Goal: Check status: Check status

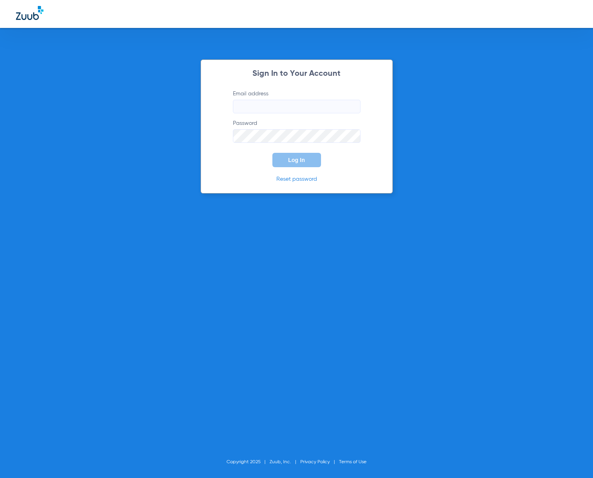
click at [350, 108] on body "Sign In to Your Account Email address Password Log In Reset password Copyright …" at bounding box center [296, 239] width 593 height 478
type input "[EMAIL_ADDRESS][DOMAIN_NAME]"
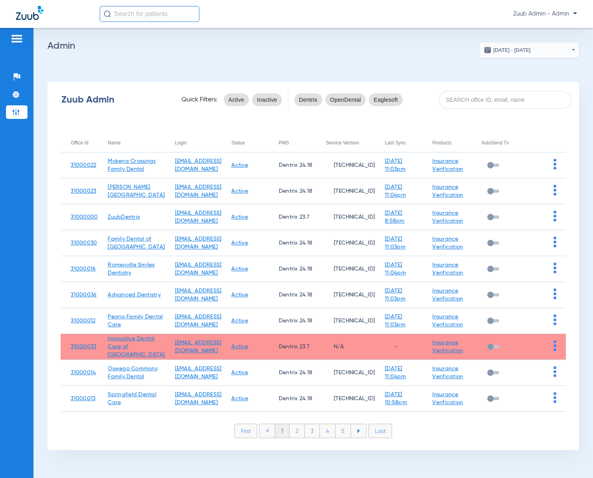
click at [226, 71] on app-admin-dashboard "[DATE] - [DATE] [DATE] Su Mo Tu We Th Fr Sa 31 1 2 3 4 5 6 7 8 9 10 11 12 13 14…" at bounding box center [312, 246] width 531 height 408
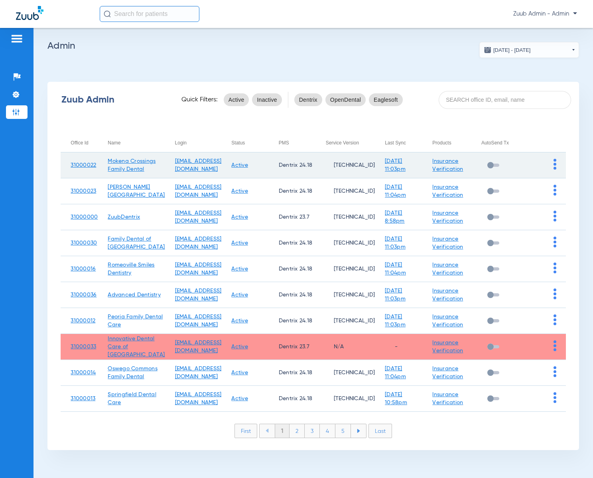
click at [554, 165] on img at bounding box center [554, 164] width 3 height 11
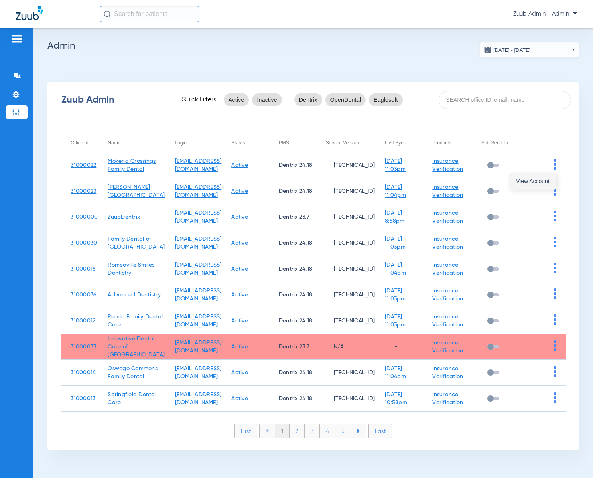
click at [547, 176] on button "View Account" at bounding box center [532, 181] width 46 height 16
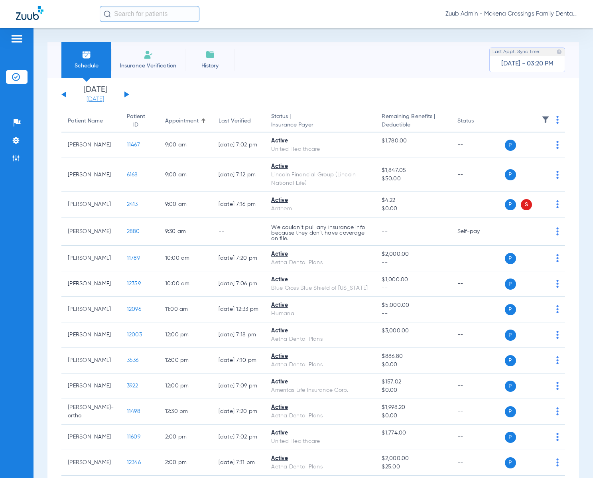
click at [99, 98] on link "[DATE]" at bounding box center [95, 99] width 48 height 8
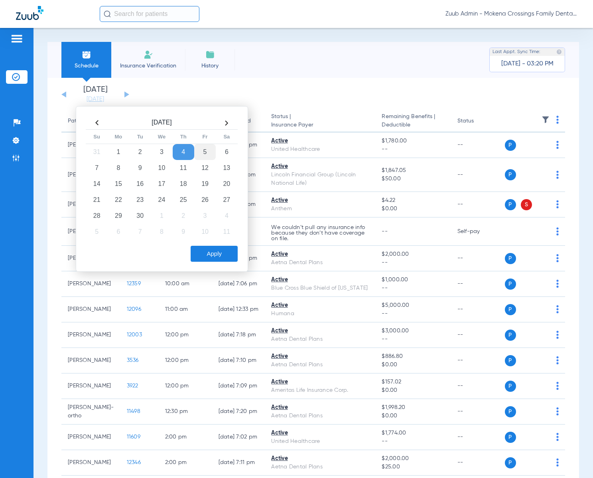
click at [210, 149] on td "5" at bounding box center [205, 152] width 22 height 16
click at [214, 259] on button "Apply" at bounding box center [214, 254] width 47 height 16
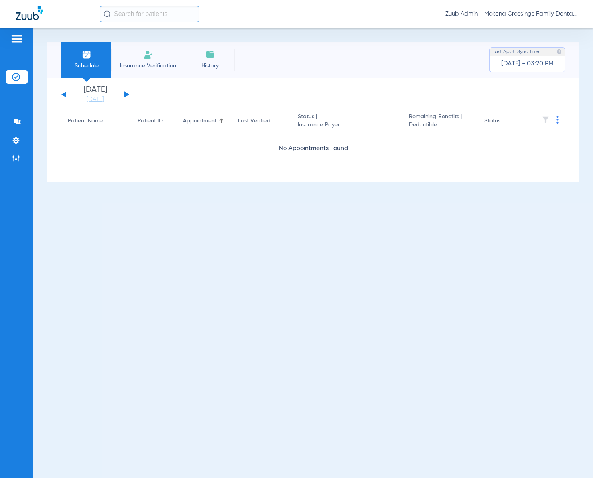
click at [126, 96] on div "[DATE] [DATE] [DATE] [DATE] [DATE] [DATE] [DATE] [DATE] [DATE] [DATE] [DATE] [D…" at bounding box center [95, 95] width 68 height 18
click at [126, 94] on button at bounding box center [126, 94] width 5 height 6
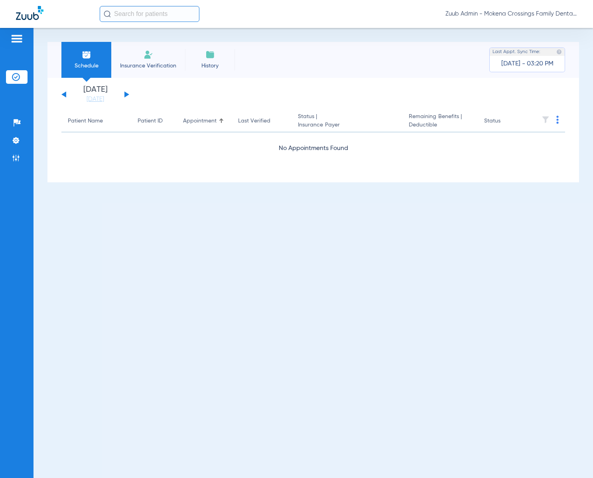
click at [126, 94] on button at bounding box center [126, 94] width 5 height 6
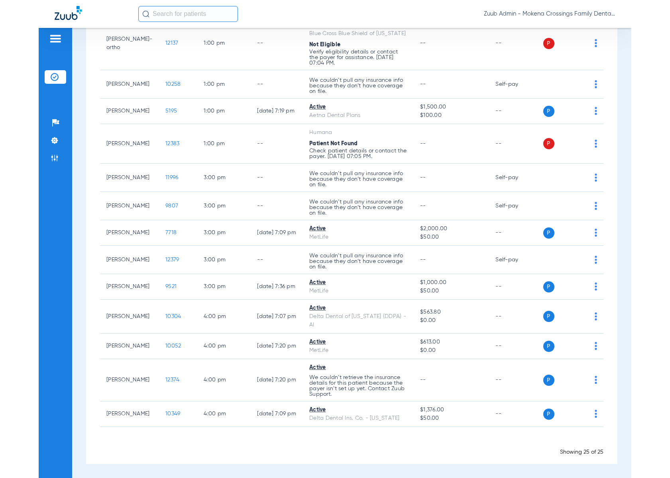
scroll to position [460, 0]
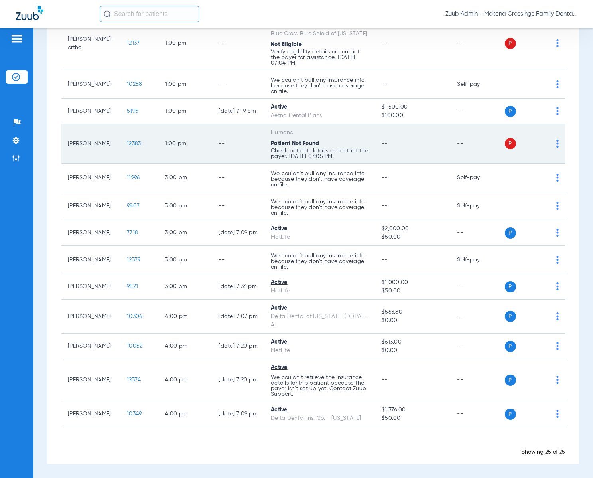
click at [127, 144] on span "12383" at bounding box center [134, 144] width 14 height 6
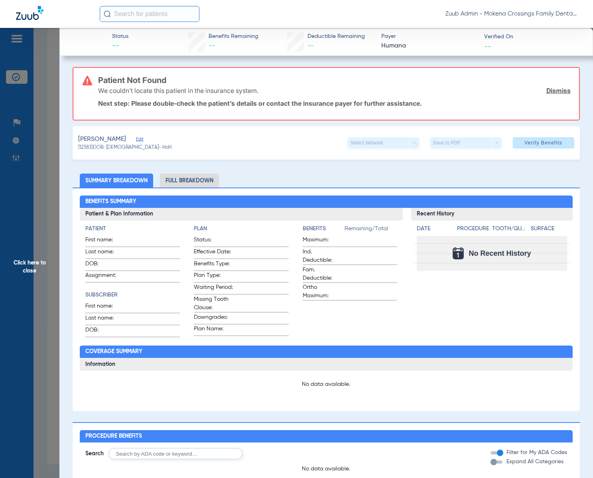
click at [23, 260] on span "Click here to close" at bounding box center [29, 267] width 59 height 478
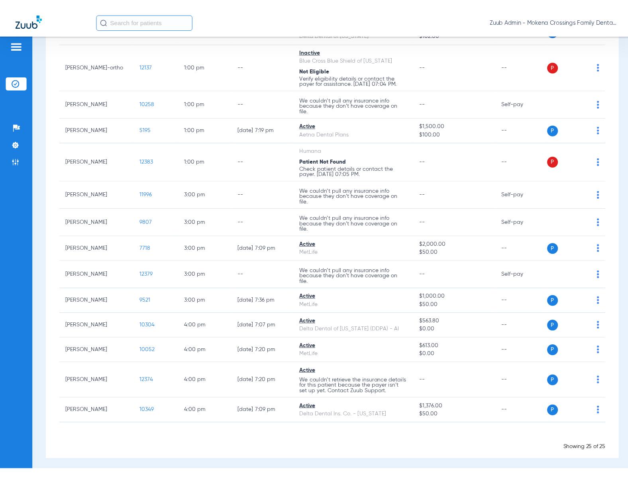
scroll to position [433, 0]
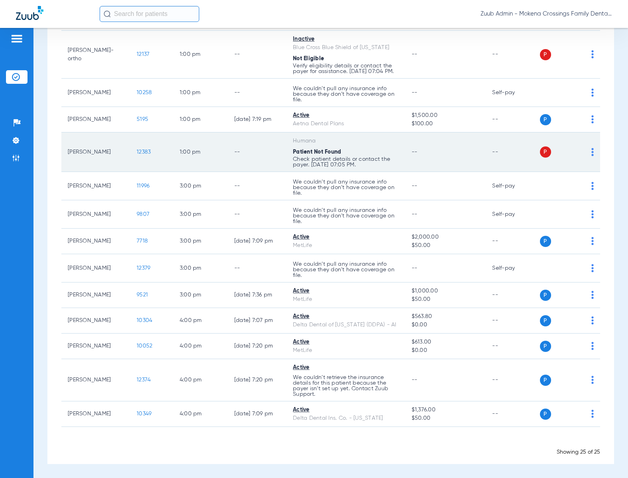
click at [435, 168] on td "--" at bounding box center [445, 151] width 81 height 39
click at [228, 156] on td "--" at bounding box center [257, 151] width 59 height 39
click at [138, 151] on span "12383" at bounding box center [144, 152] width 14 height 6
